Goal: Task Accomplishment & Management: Use online tool/utility

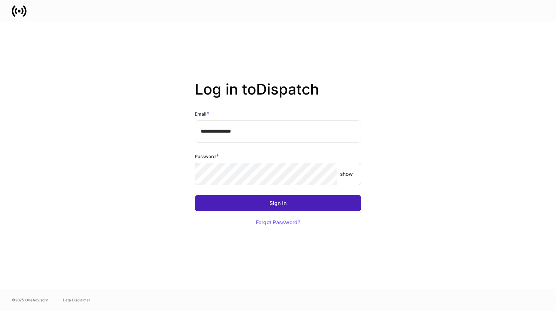
click at [285, 203] on div "Sign In" at bounding box center [277, 203] width 17 height 5
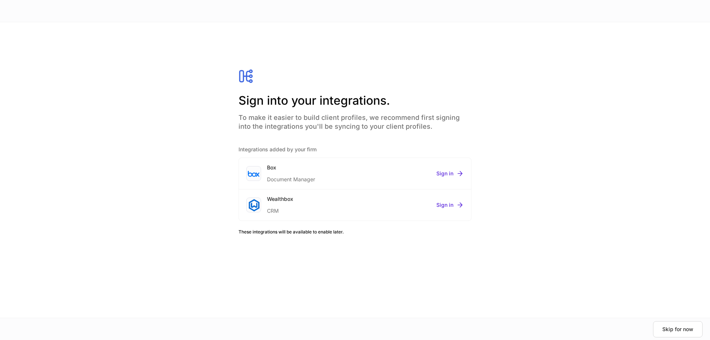
click at [556, 135] on div "Sign into your integrations. To make it easier to build client profiles, we rec…" at bounding box center [355, 169] width 710 height 295
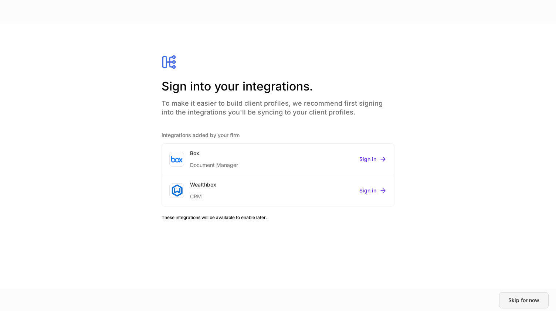
click at [522, 302] on div "Skip for now" at bounding box center [523, 300] width 31 height 5
